Goal: Task Accomplishment & Management: Manage account settings

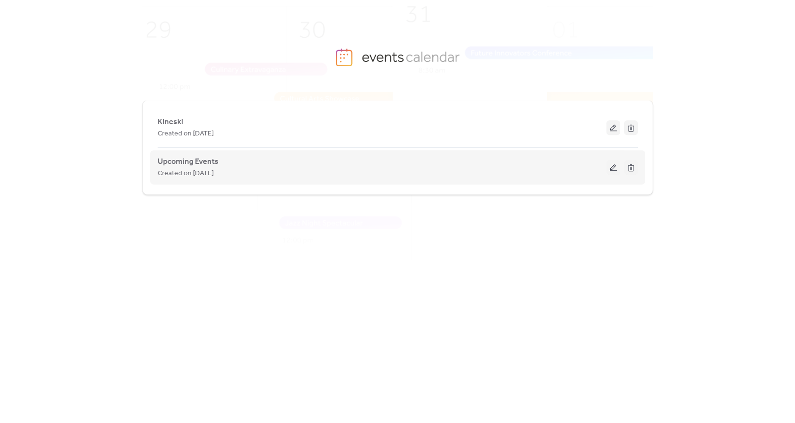
click at [337, 174] on div "Created on [DATE]" at bounding box center [382, 173] width 449 height 12
click at [610, 168] on button at bounding box center [614, 167] width 14 height 15
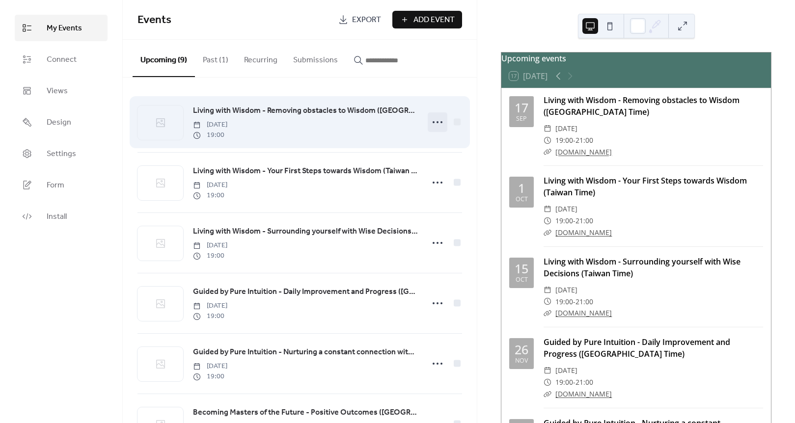
click at [441, 123] on circle at bounding box center [442, 122] width 2 height 2
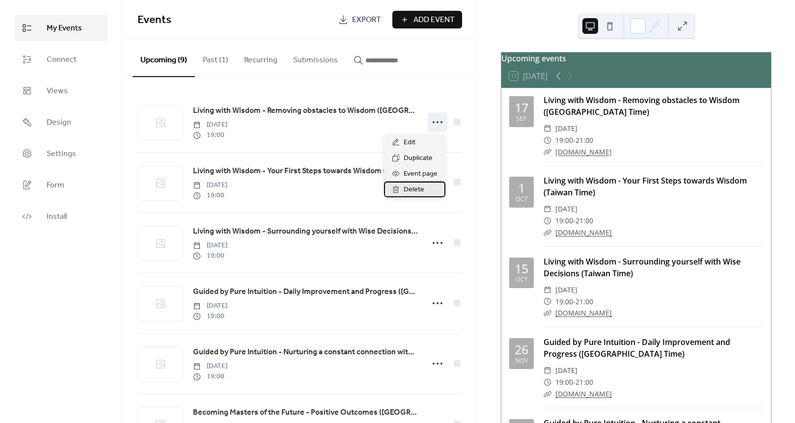
click at [424, 190] on div "Delete" at bounding box center [414, 190] width 61 height 16
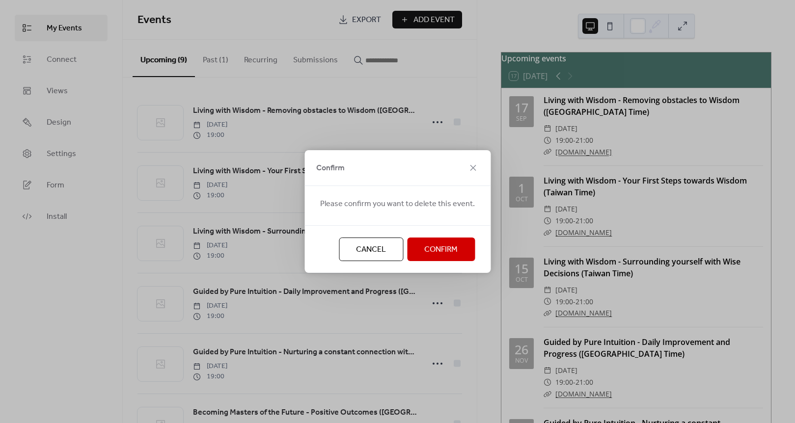
click at [417, 250] on button "Confirm" at bounding box center [441, 250] width 68 height 24
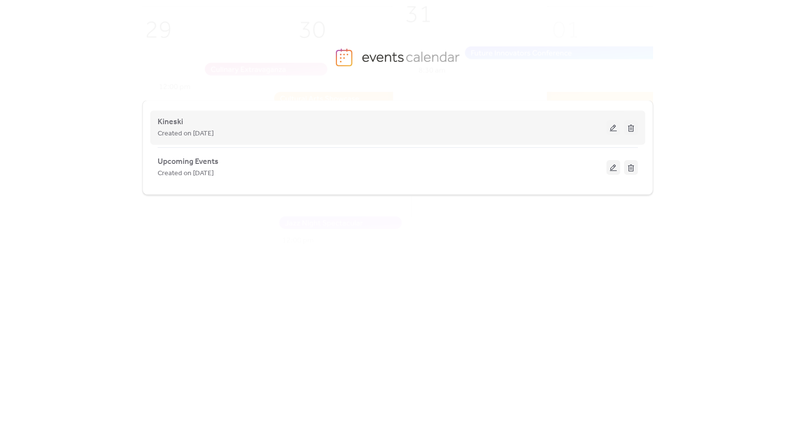
click at [612, 125] on button at bounding box center [614, 127] width 14 height 15
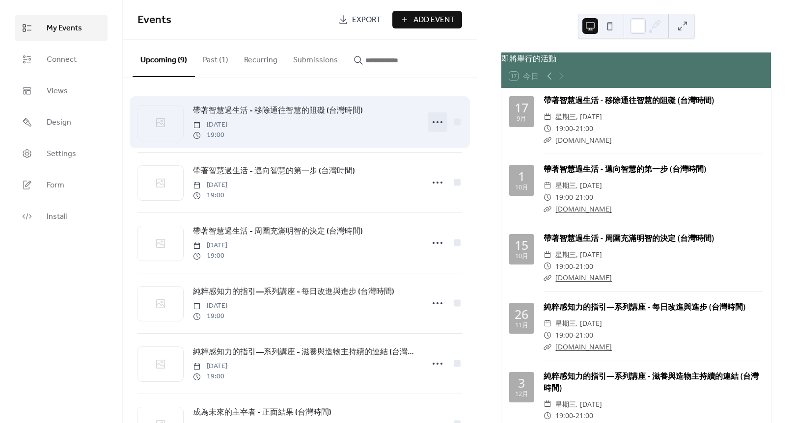
click at [436, 118] on icon at bounding box center [438, 122] width 16 height 16
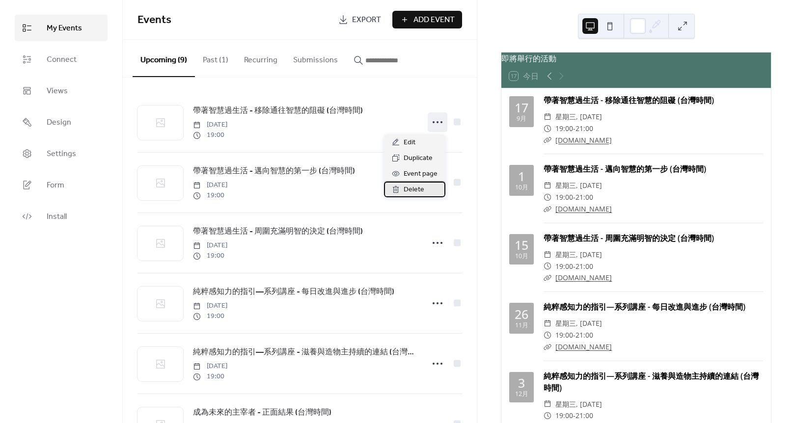
click at [411, 184] on div "Delete" at bounding box center [414, 190] width 61 height 16
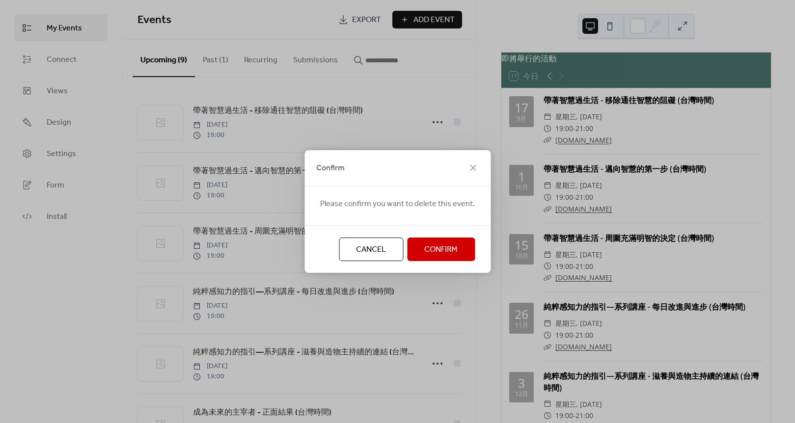
click at [448, 241] on button "Confirm" at bounding box center [441, 250] width 68 height 24
